Goal: Task Accomplishment & Management: Manage account settings

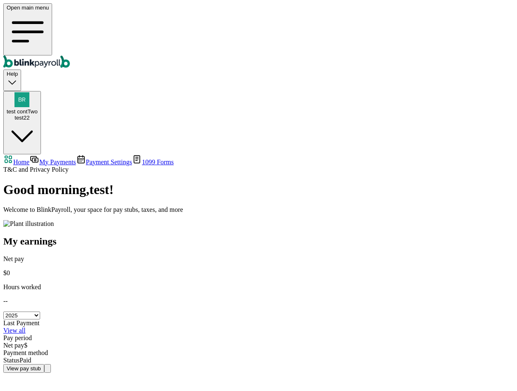
select select "2025"
click at [38, 108] on span "test contTwo" at bounding box center [22, 111] width 31 height 6
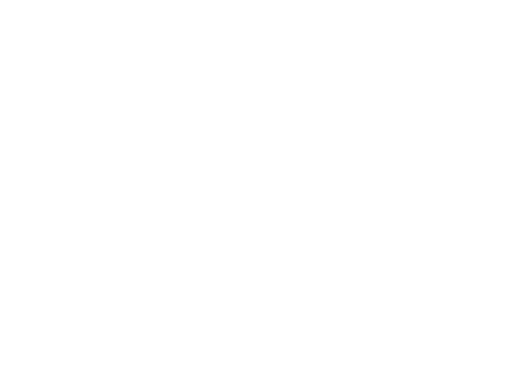
select select "2025"
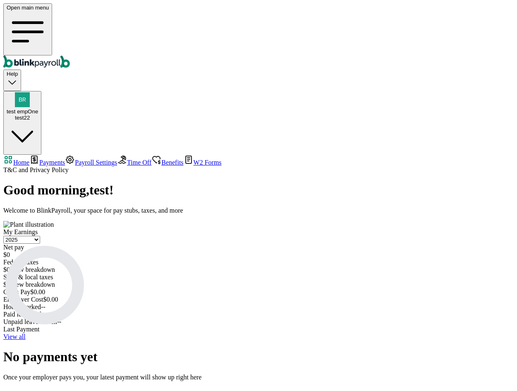
click at [43, 159] on link "Payments" at bounding box center [47, 162] width 36 height 7
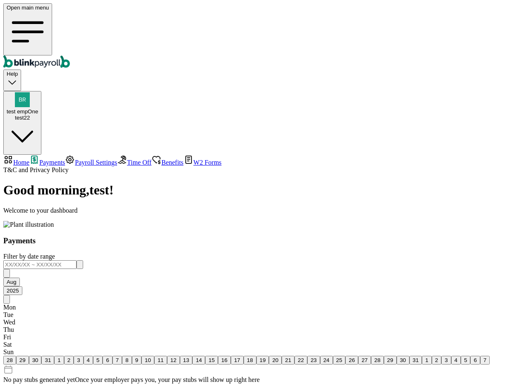
click at [29, 159] on span "Home" at bounding box center [21, 162] width 16 height 7
select select "2025"
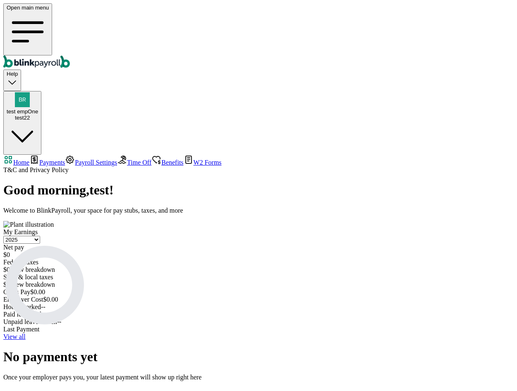
click at [18, 71] on span "Help" at bounding box center [12, 74] width 11 height 6
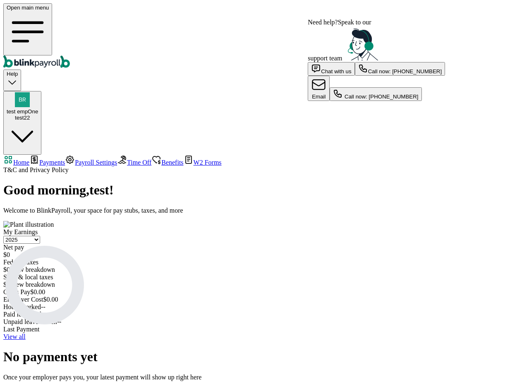
click at [18, 71] on span "Help" at bounding box center [12, 74] width 11 height 6
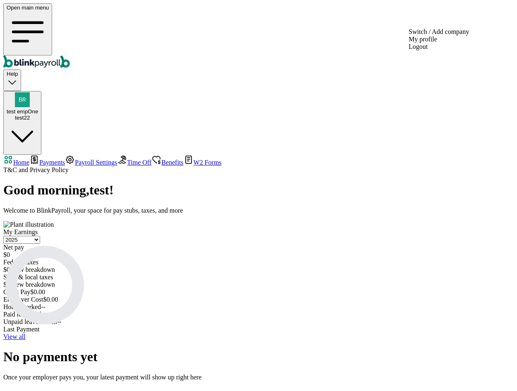
click at [30, 92] on img "button" at bounding box center [22, 99] width 15 height 15
click at [38, 92] on div "test empOne test22" at bounding box center [22, 106] width 31 height 29
click at [127, 159] on span "Time Off" at bounding box center [139, 162] width 24 height 7
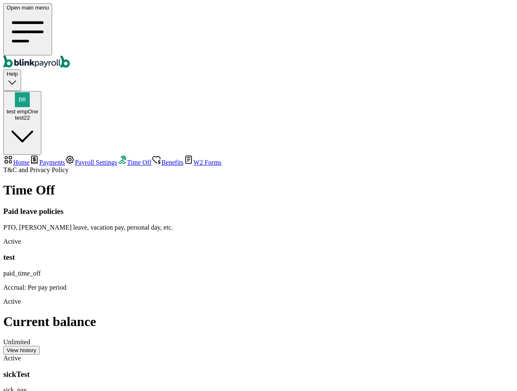
scroll to position [115, 0]
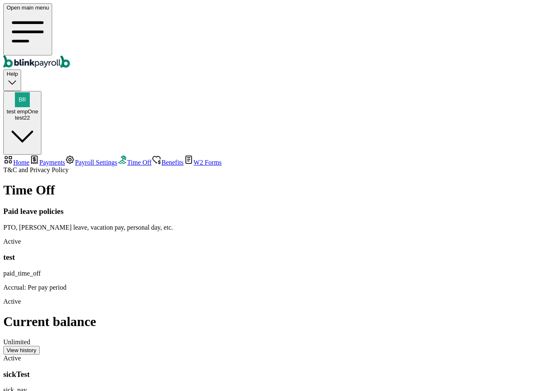
scroll to position [115, 0]
click at [36, 347] on div "View history" at bounding box center [22, 350] width 30 height 6
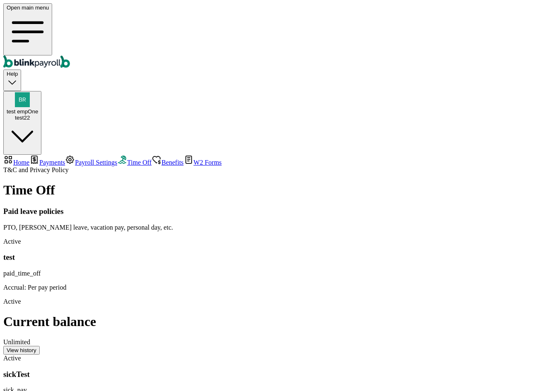
click at [65, 159] on link "Payroll Settings" at bounding box center [91, 162] width 52 height 7
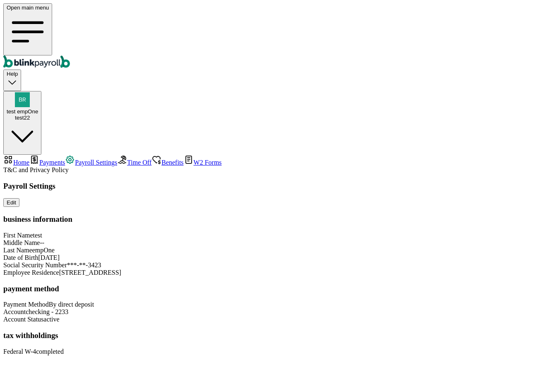
scroll to position [17, 0]
click at [127, 159] on span "Time Off" at bounding box center [139, 162] width 24 height 7
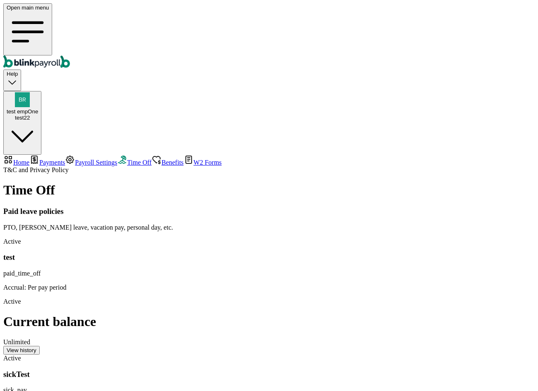
click at [75, 159] on span "Payroll Settings" at bounding box center [96, 162] width 42 height 7
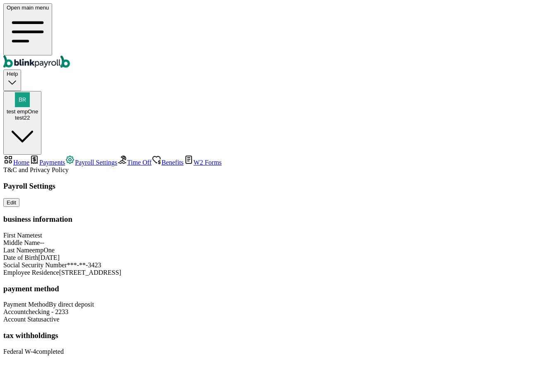
scroll to position [17, 0]
click at [29, 159] on link "Home" at bounding box center [16, 162] width 26 height 7
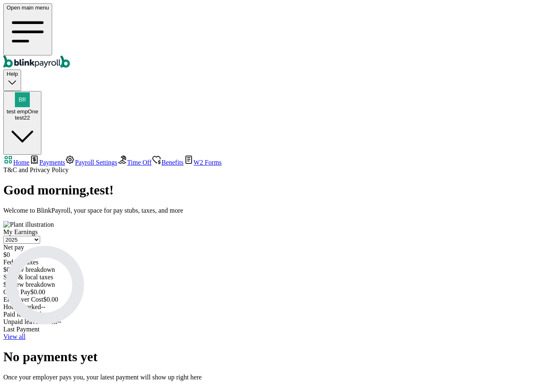
click at [267, 236] on div "Select year 2025 2024 2023 2022 2021 Net pay $ 0 Federal taxes $ 0 View breakdo…" at bounding box center [268, 262] width 531 height 53
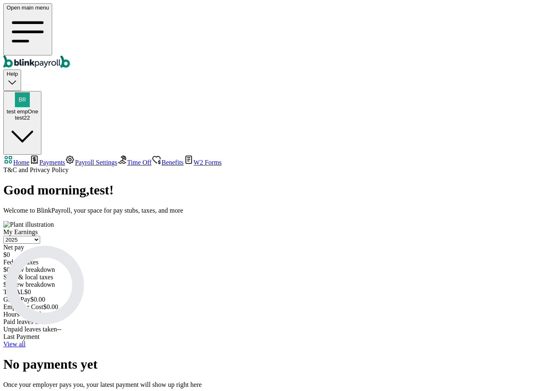
click at [55, 281] on span "View breakdown" at bounding box center [32, 284] width 45 height 7
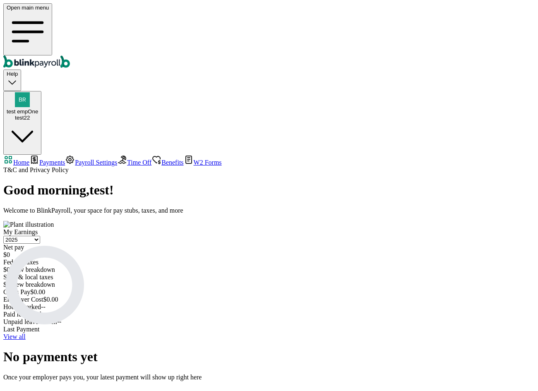
click at [238, 266] on div "$ 0 View breakdown" at bounding box center [268, 269] width 531 height 7
click at [243, 266] on div "$ 0 View breakdown" at bounding box center [268, 269] width 531 height 7
click at [250, 266] on div "$ 0 View breakdown" at bounding box center [268, 269] width 531 height 7
click at [303, 236] on div "Select year 2025 2024 2023 2022 2021 Net pay $ 0 Federal taxes $ 0 View breakdo…" at bounding box center [268, 281] width 531 height 90
click at [40, 236] on select "Select year 2025 2024 2023 2022 2021" at bounding box center [21, 240] width 37 height 8
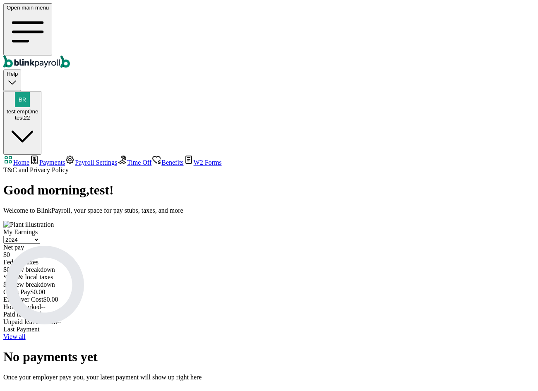
click at [40, 236] on select "Select year 2025 2024 2023 2022 2021" at bounding box center [21, 240] width 37 height 8
click at [86, 244] on icon at bounding box center [44, 285] width 83 height 83
click at [40, 236] on select "Select year 2025 2024 2023 2022 2021" at bounding box center [21, 240] width 37 height 8
select select "2025"
click at [40, 236] on select "Select year 2025 2024 2023 2022 2021" at bounding box center [21, 240] width 37 height 8
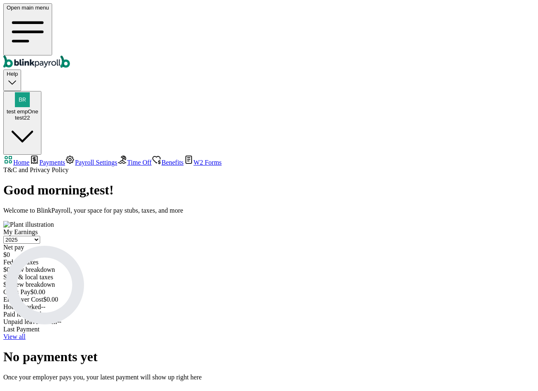
click at [26, 333] on link "View all" at bounding box center [14, 336] width 22 height 7
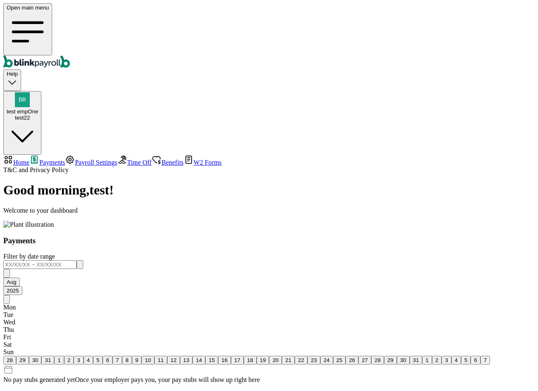
click at [29, 159] on span "Home" at bounding box center [21, 162] width 16 height 7
select select "2025"
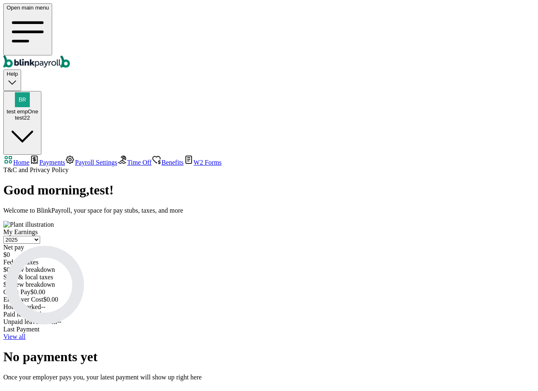
click at [26, 333] on link "View all" at bounding box center [14, 336] width 22 height 7
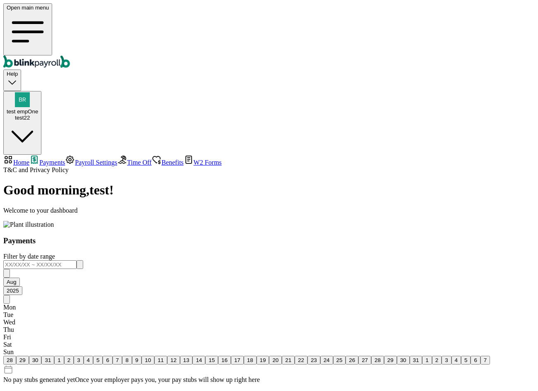
click at [29, 159] on span "Home" at bounding box center [21, 162] width 16 height 7
select select "2025"
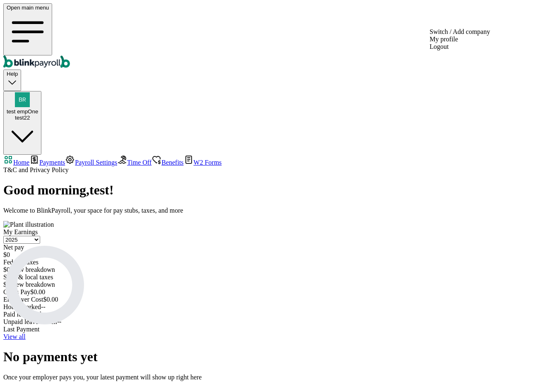
click at [41, 91] on button "test empOne test22" at bounding box center [22, 123] width 38 height 64
click at [47, 155] on nav "Home Payments Payroll Settings Time Off Benefits W2 Forms T&C and Privacy Policy" at bounding box center [268, 164] width 531 height 19
click at [127, 159] on span "Time Off" at bounding box center [139, 162] width 24 height 7
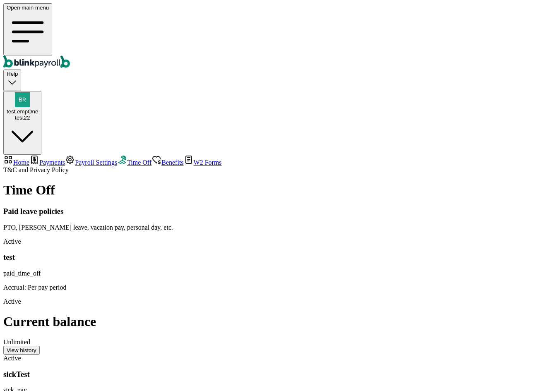
click at [161, 159] on span "Benefits" at bounding box center [172, 162] width 22 height 7
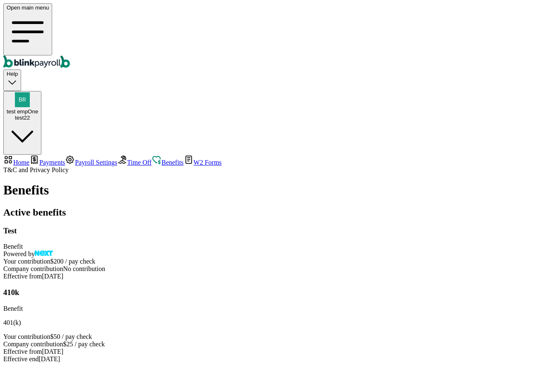
click at [105, 265] on span "No contribution" at bounding box center [84, 268] width 42 height 7
click at [127, 159] on span "Time Off" at bounding box center [139, 162] width 24 height 7
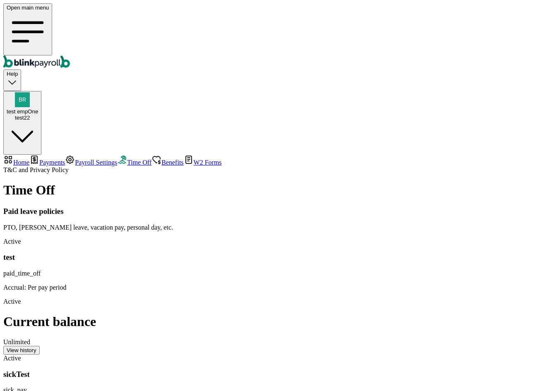
click at [152, 159] on link "Benefits" at bounding box center [168, 162] width 32 height 7
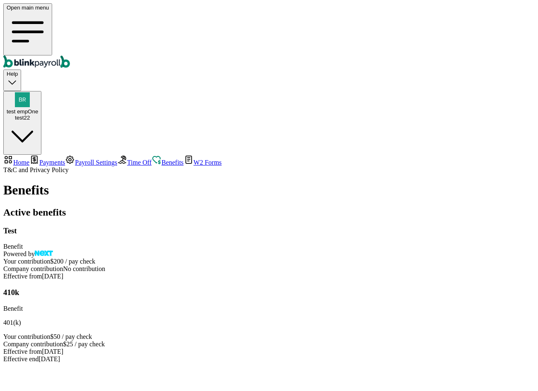
click at [127, 159] on span "Time Off" at bounding box center [139, 162] width 24 height 7
